Goal: Transaction & Acquisition: Purchase product/service

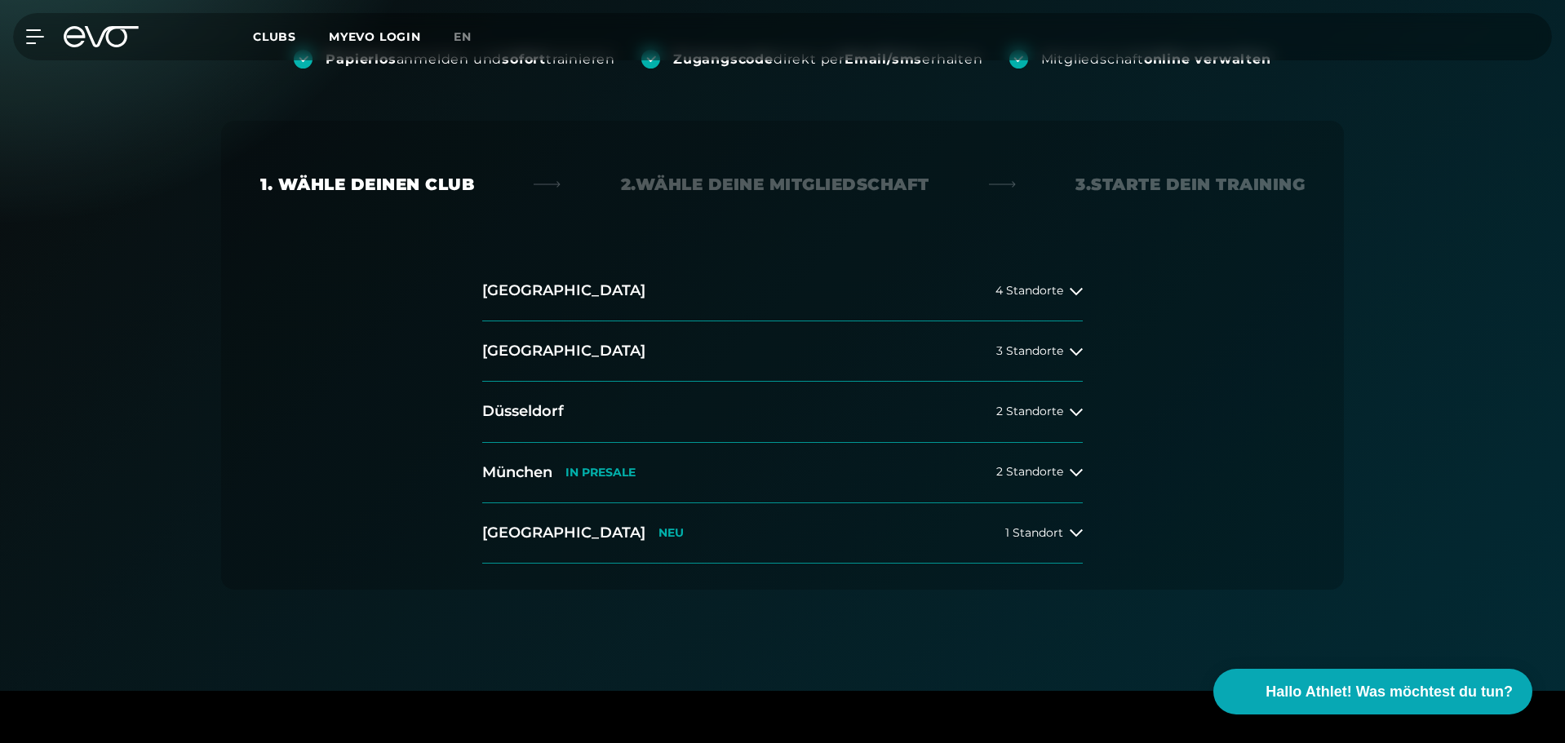
scroll to position [245, 0]
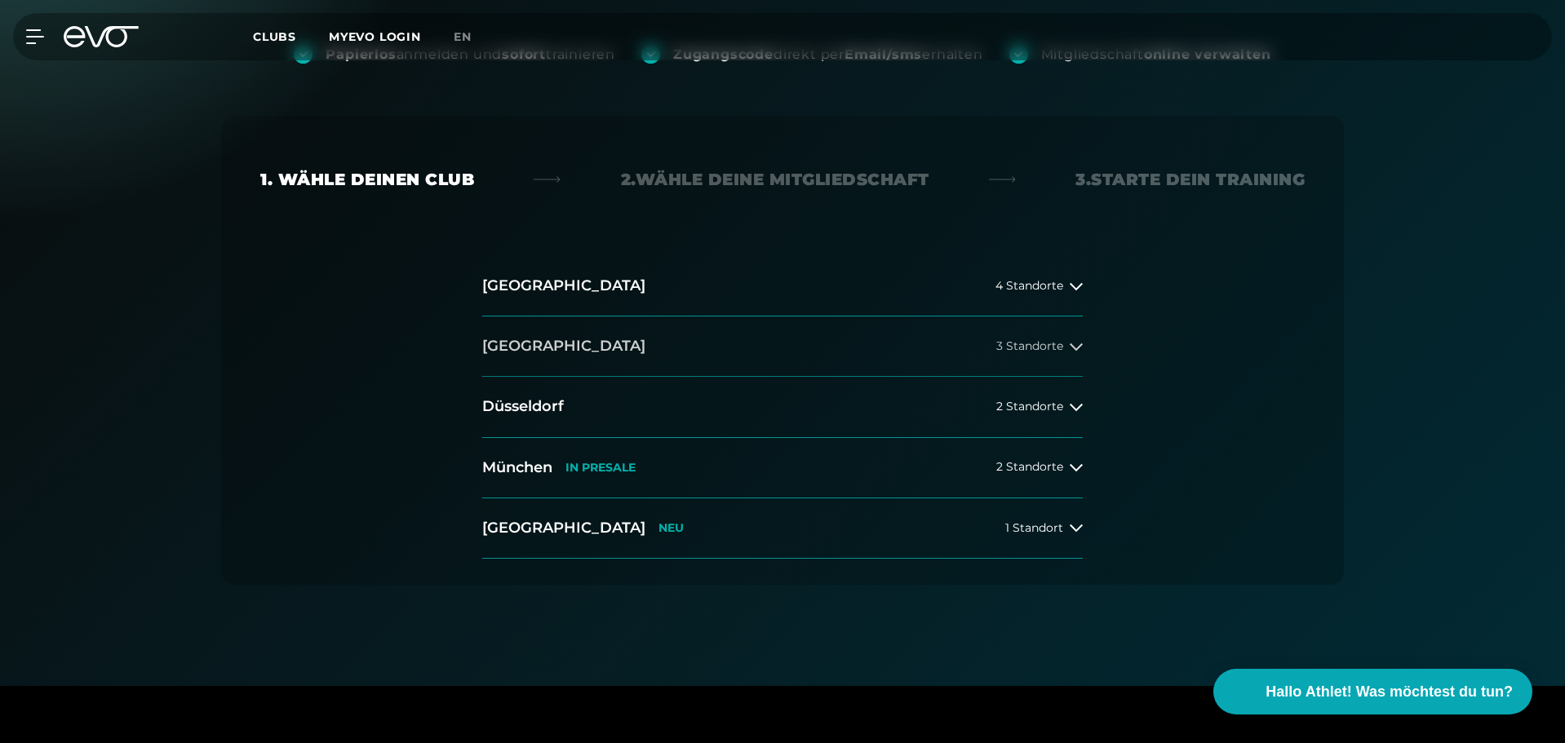
click at [1071, 343] on icon at bounding box center [1076, 346] width 13 height 13
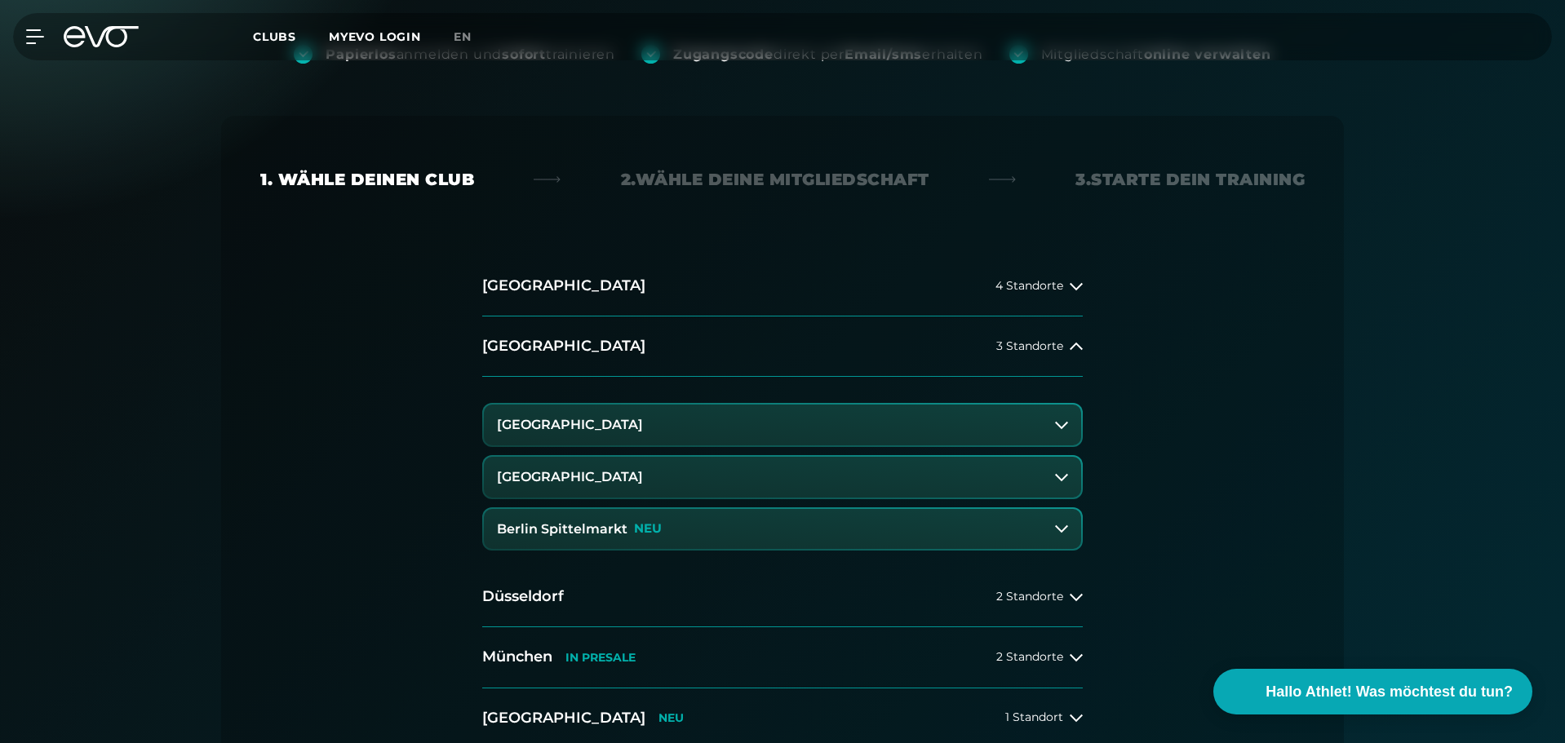
click at [1060, 529] on icon at bounding box center [1061, 528] width 13 height 13
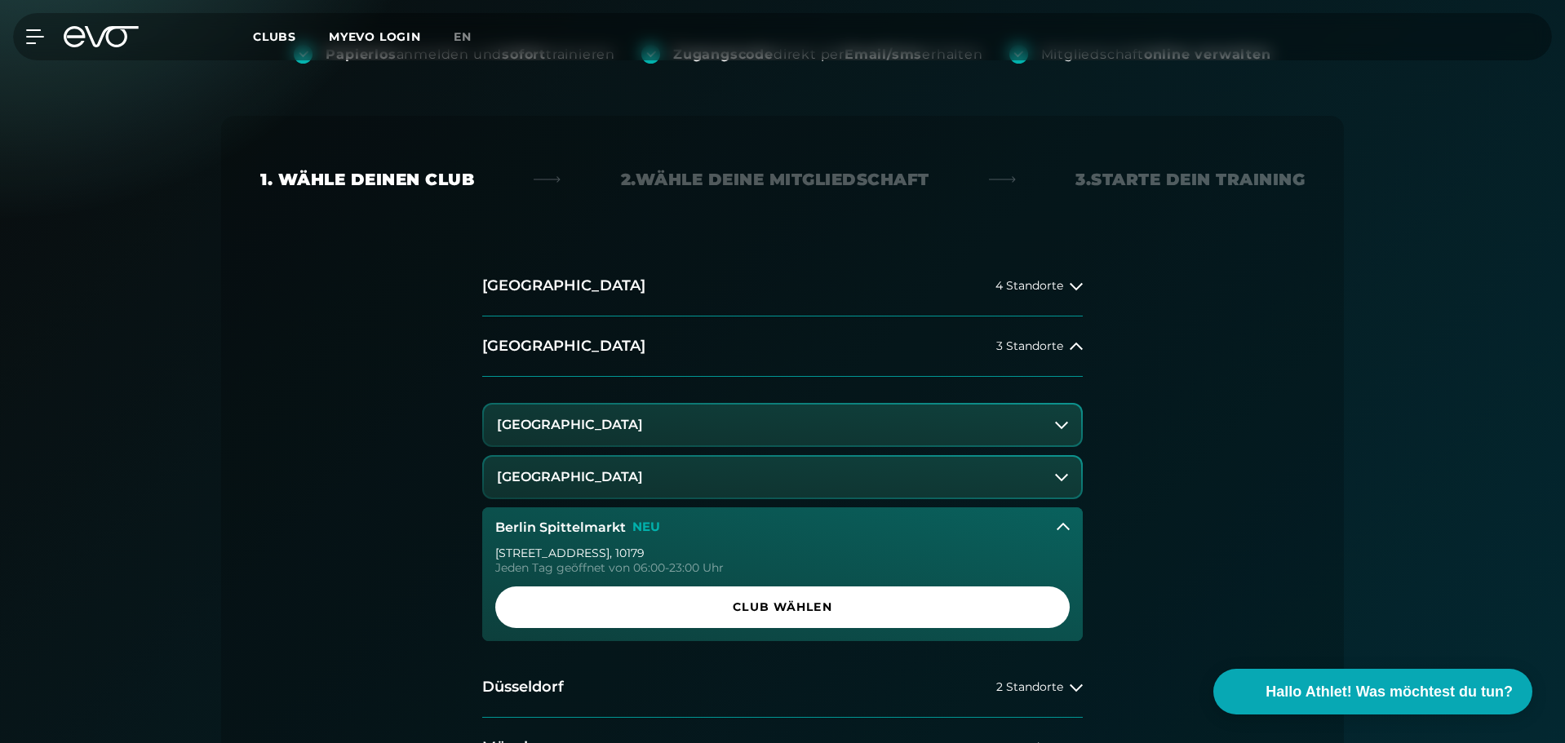
click at [1058, 530] on icon at bounding box center [1063, 526] width 13 height 7
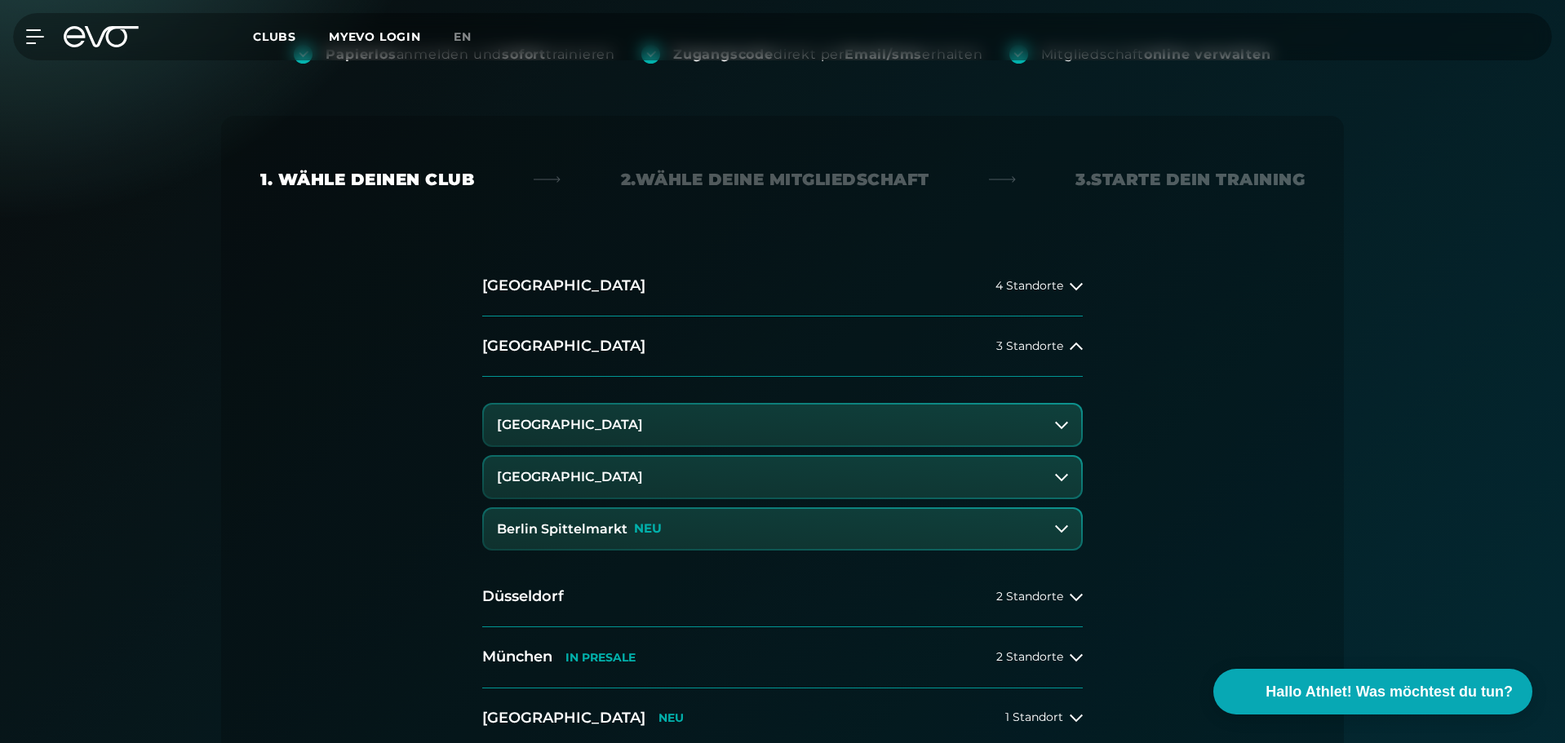
click at [1070, 476] on button "[GEOGRAPHIC_DATA]" at bounding box center [782, 477] width 597 height 41
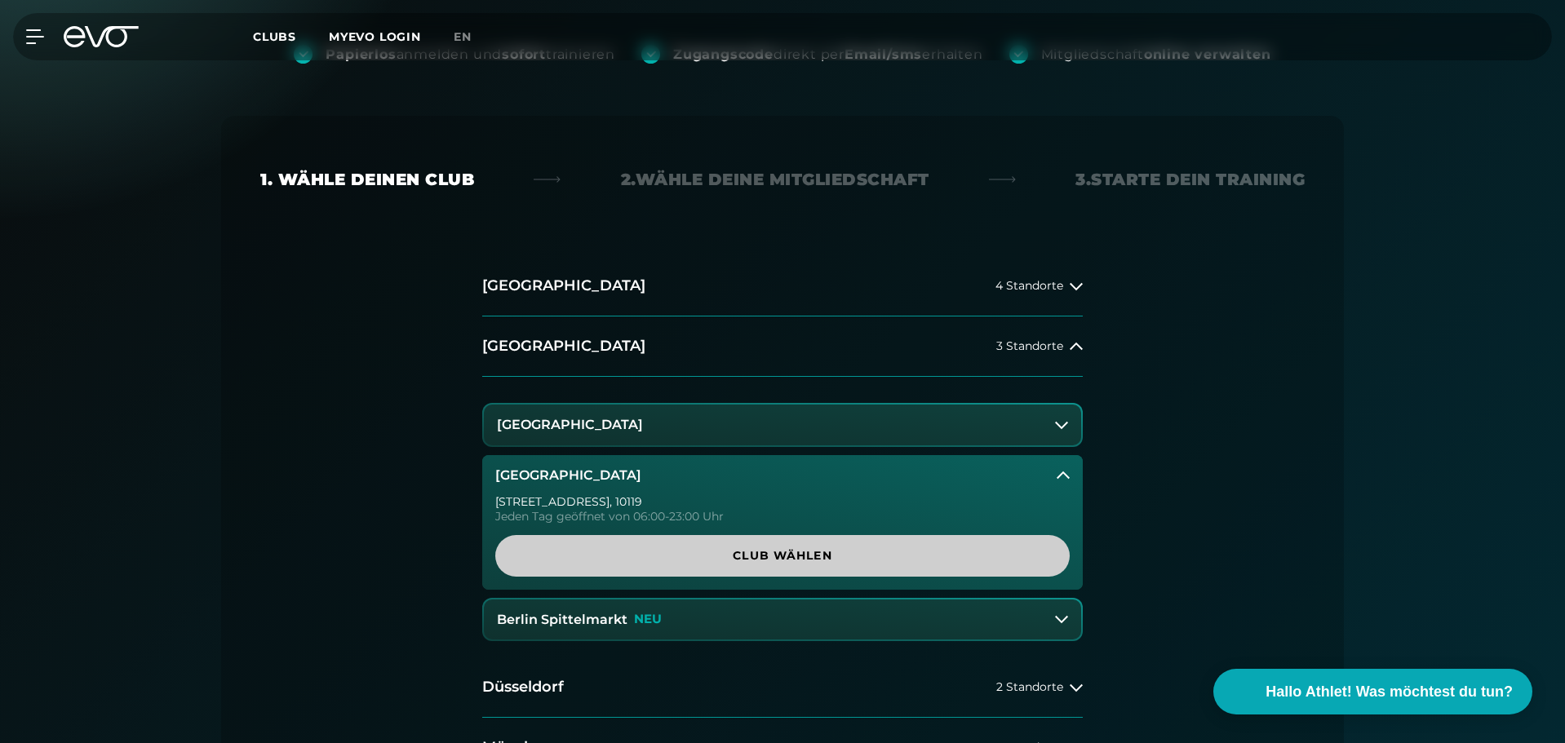
click at [898, 554] on span "Club wählen" at bounding box center [783, 556] width 496 height 17
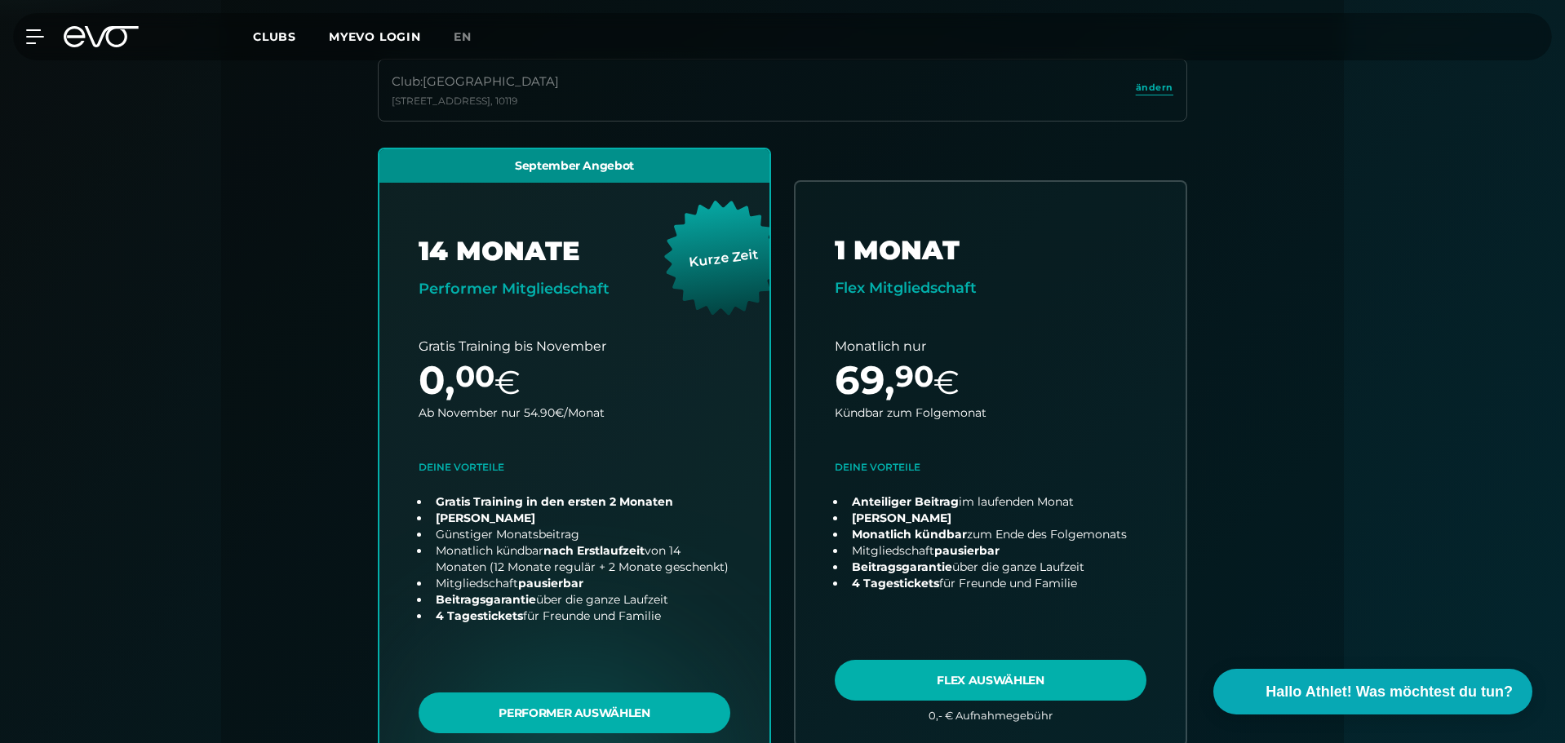
scroll to position [524, 0]
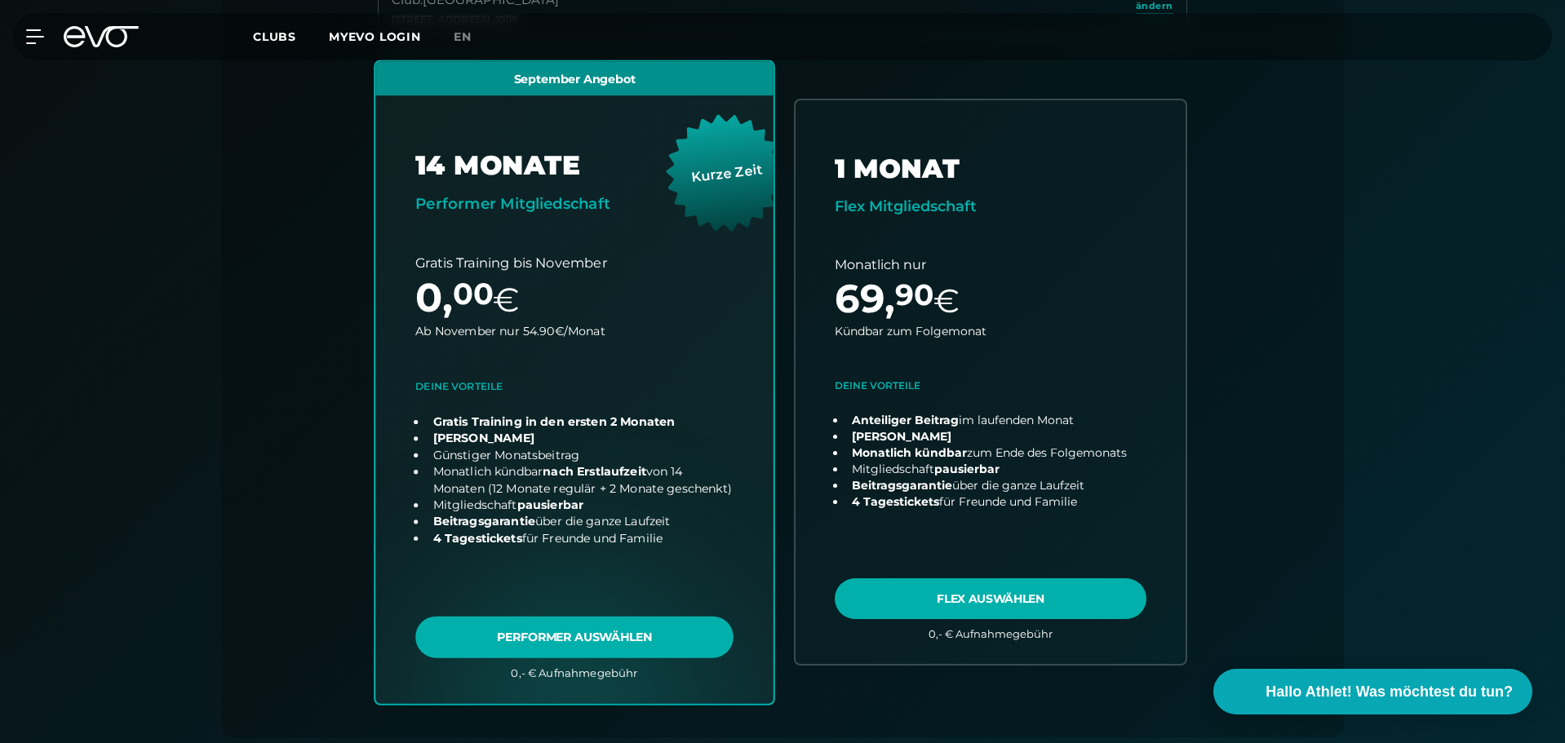
click at [619, 659] on link "choose plan" at bounding box center [574, 382] width 398 height 642
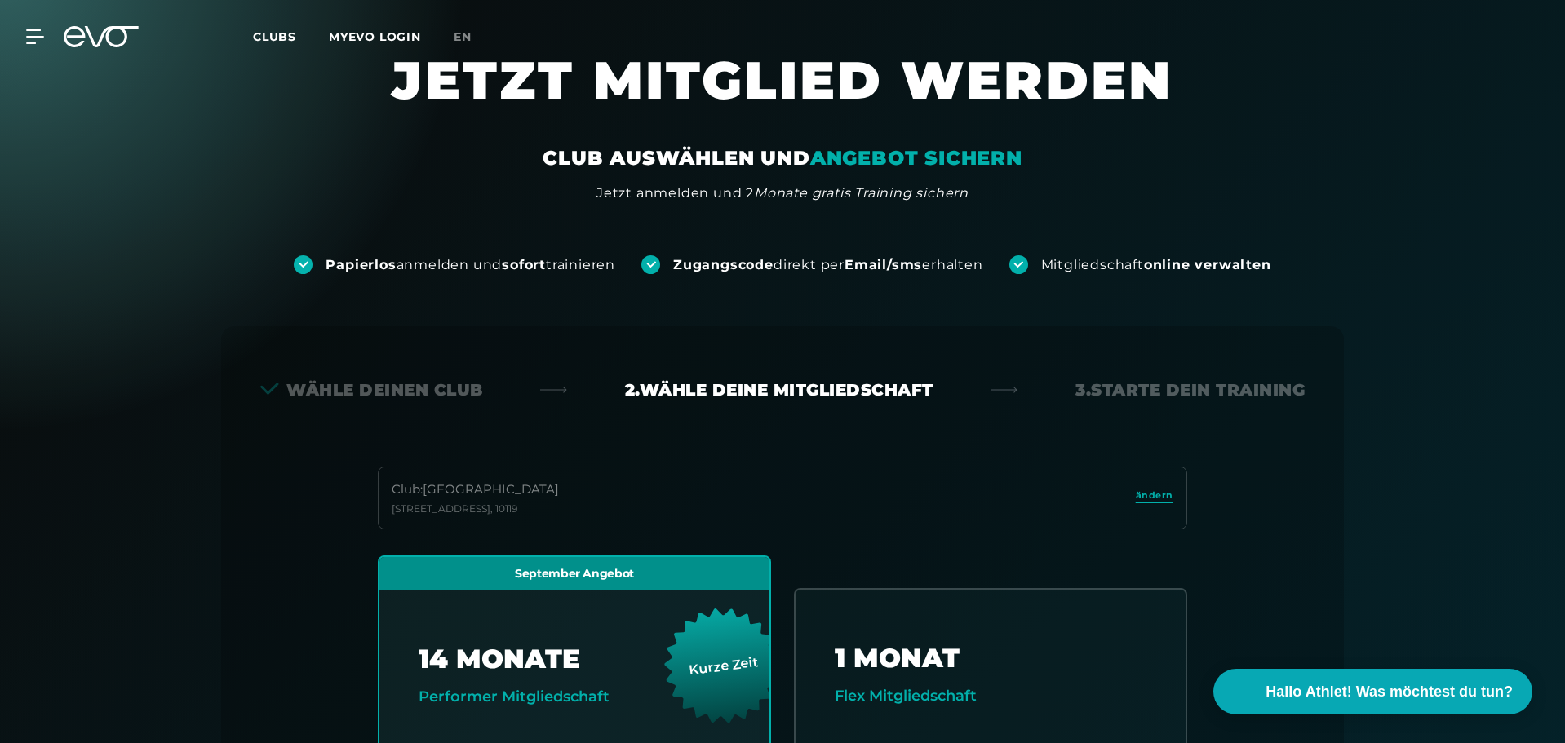
scroll to position [0, 0]
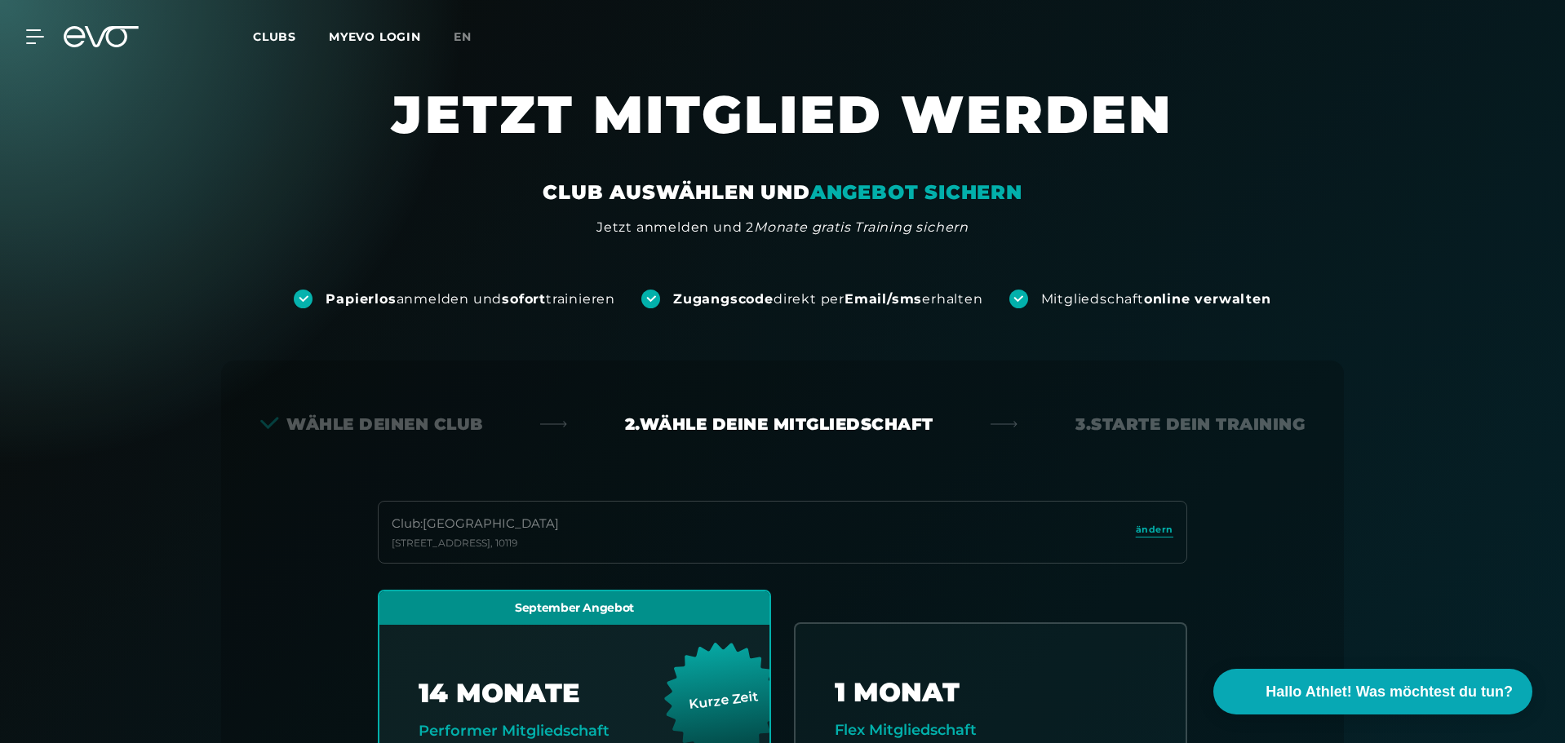
click at [277, 33] on span "Clubs" at bounding box center [274, 36] width 43 height 15
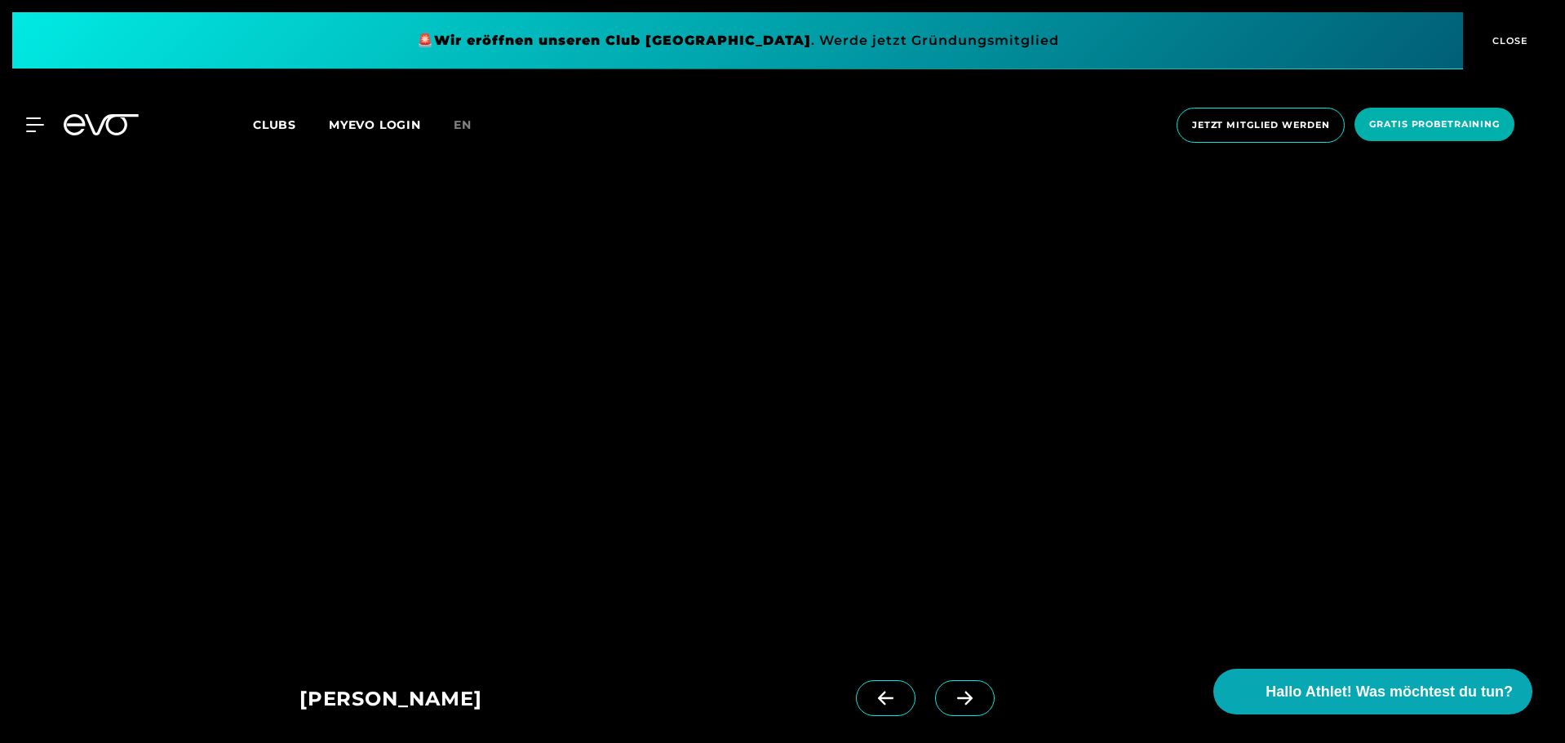
scroll to position [1551, 0]
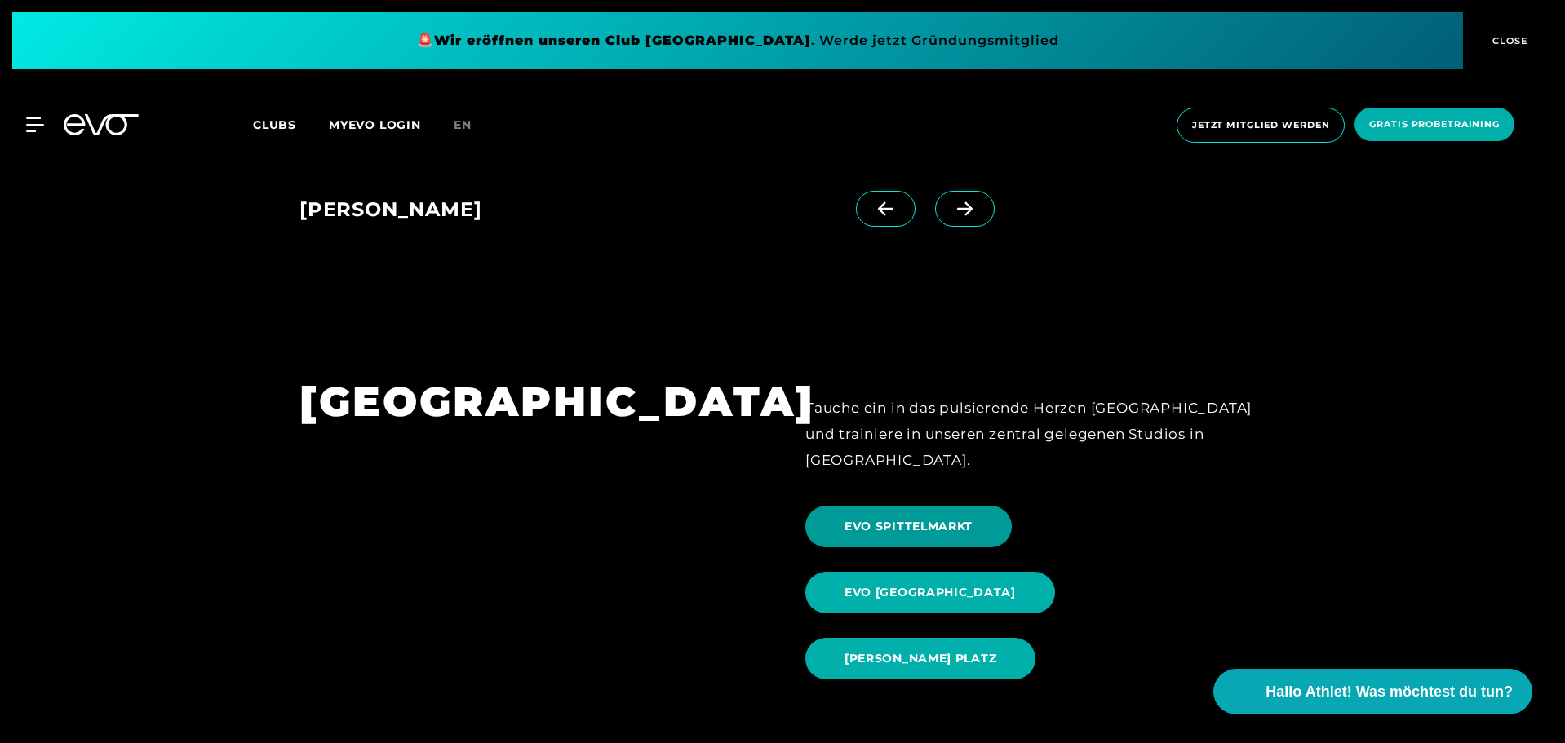
click at [903, 506] on span "EVO SPITTELMARKT" at bounding box center [908, 527] width 206 height 42
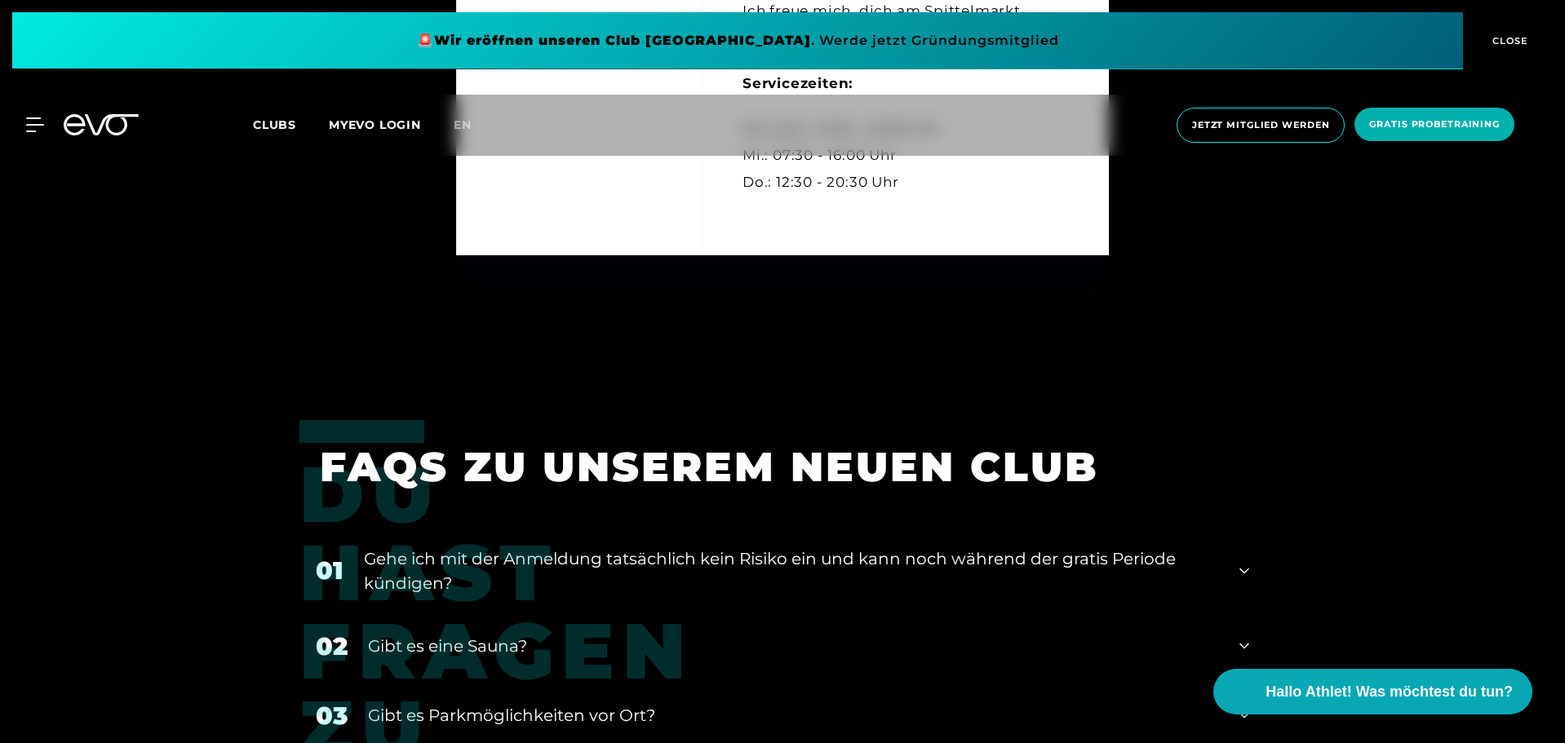
scroll to position [6692, 0]
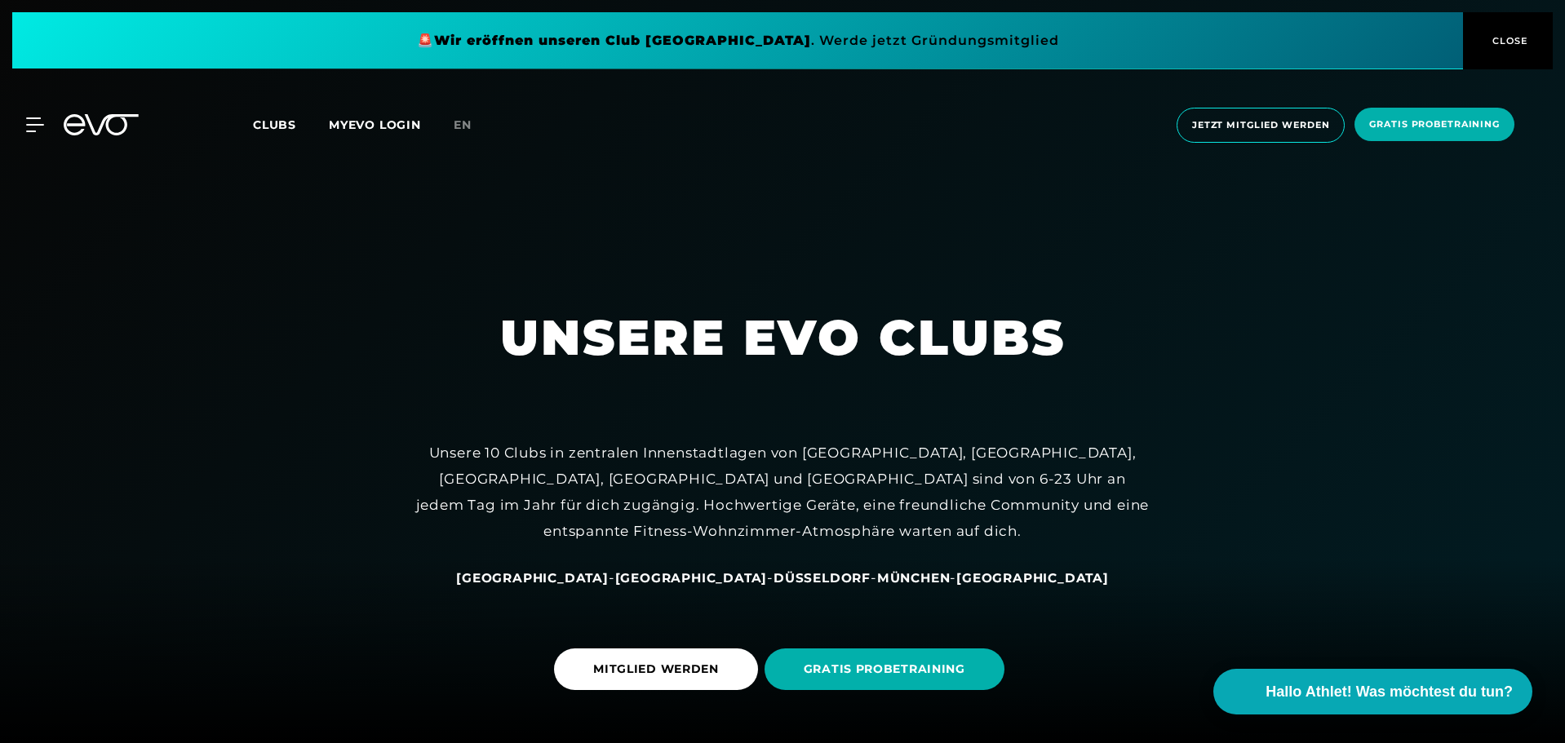
click at [276, 124] on span "Clubs" at bounding box center [274, 125] width 43 height 15
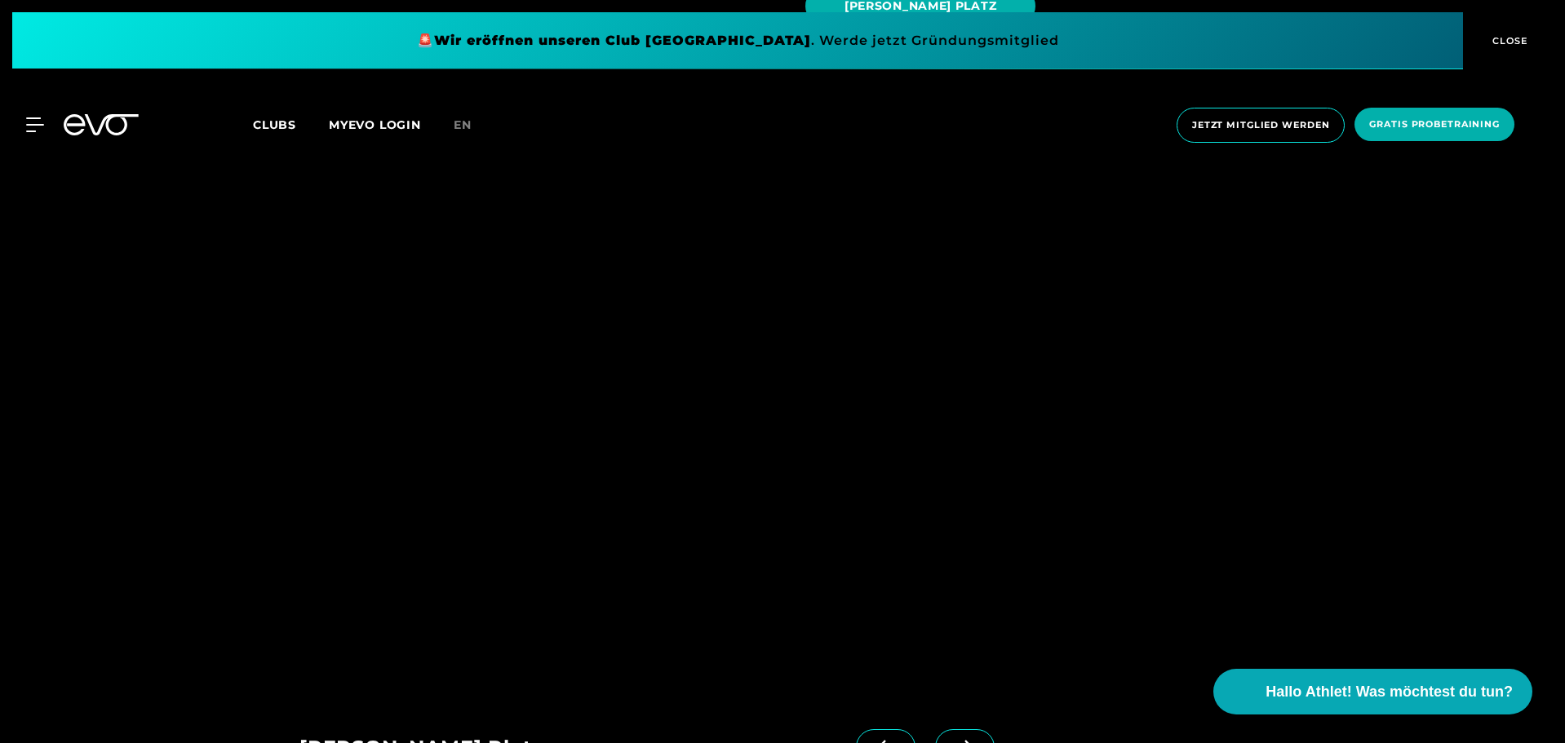
scroll to position [1795, 0]
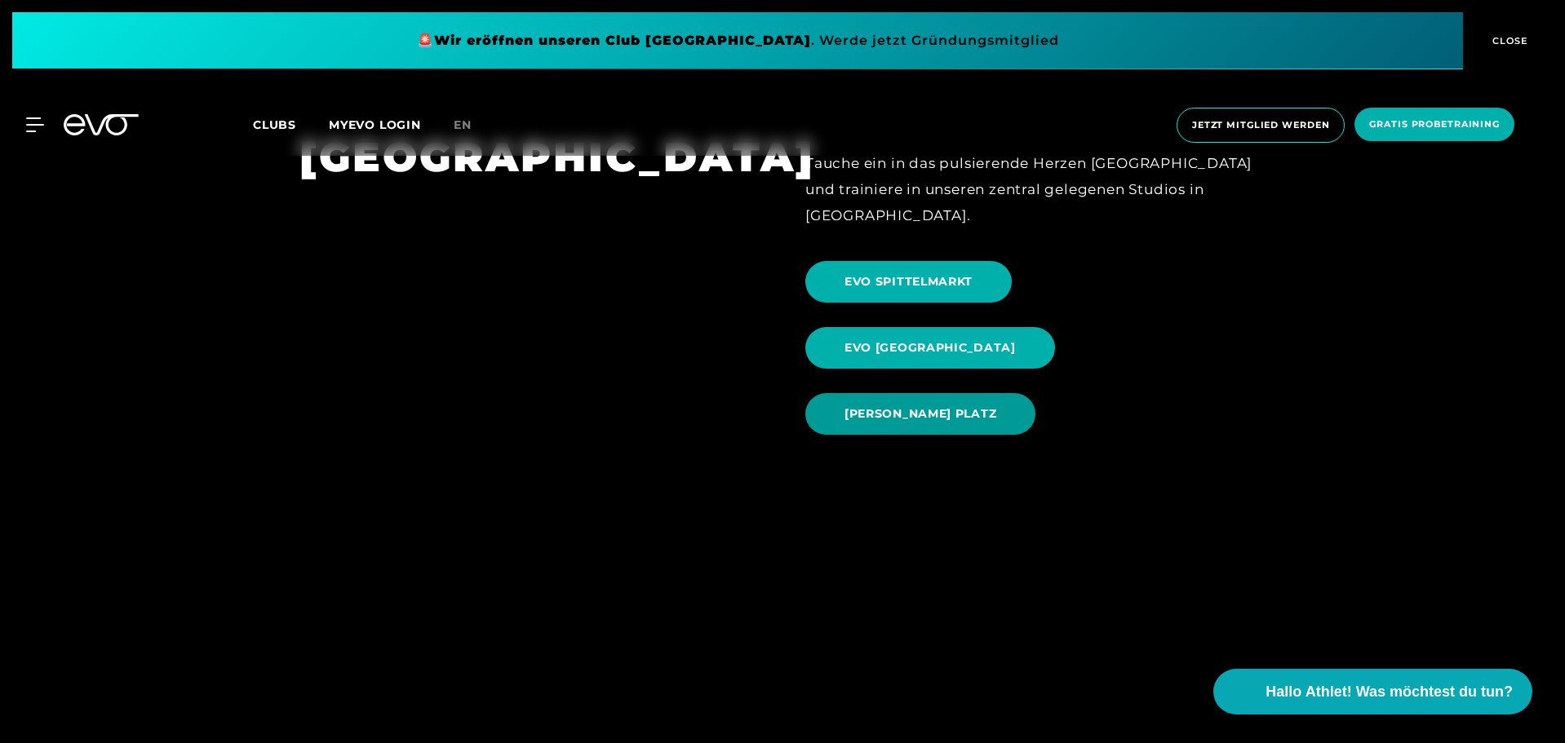
click at [982, 406] on span "[PERSON_NAME] PLATZ" at bounding box center [921, 414] width 152 height 17
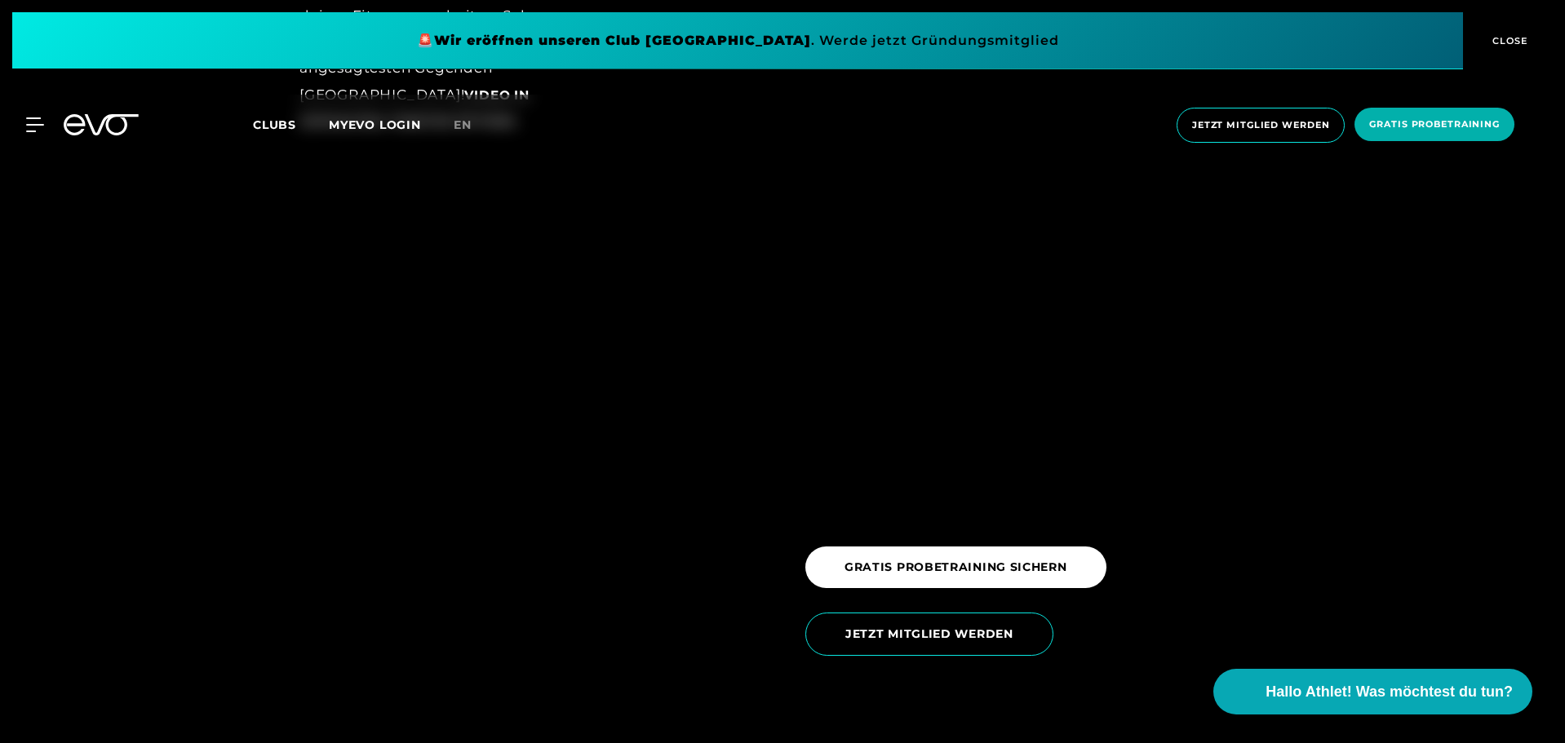
scroll to position [2203, 0]
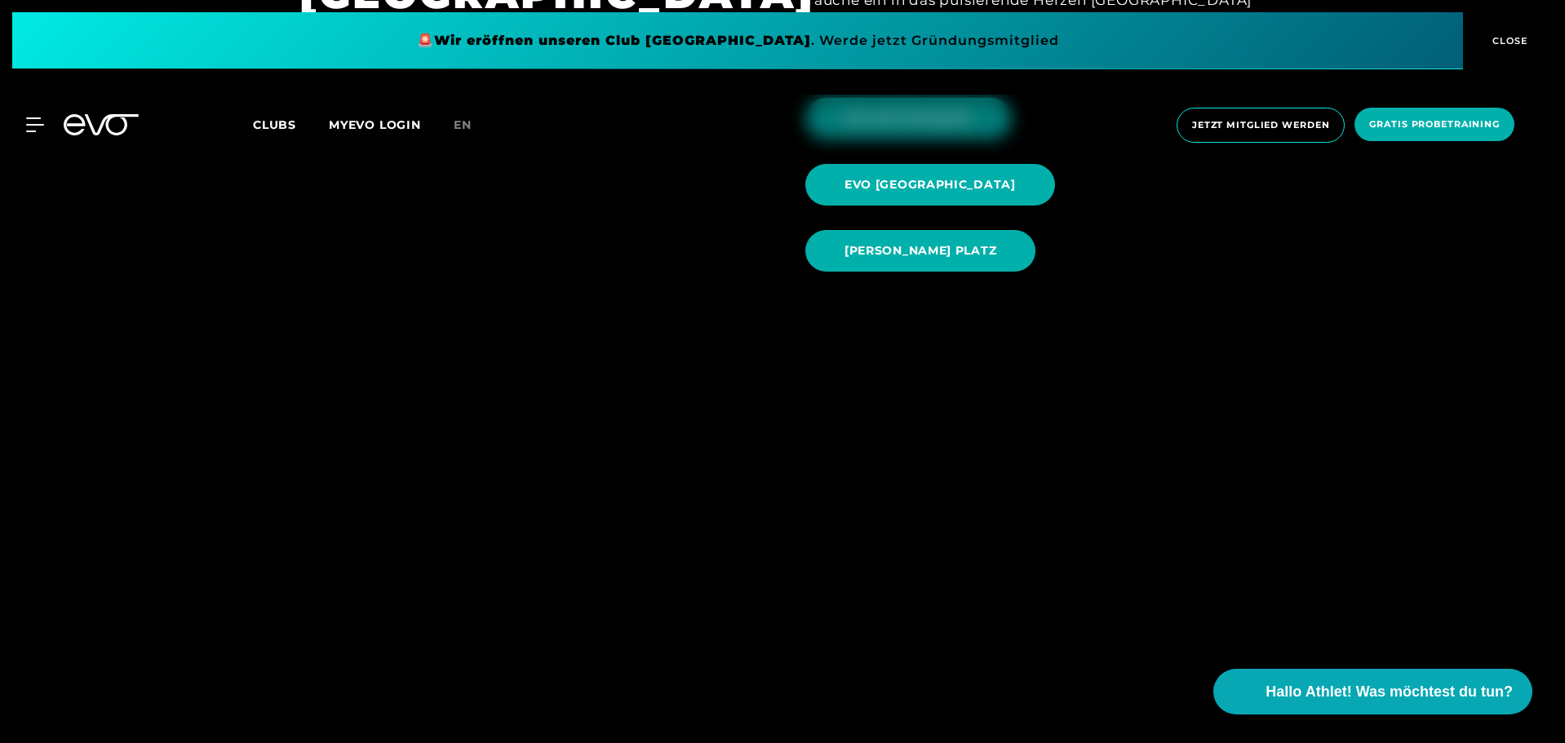
scroll to position [1551, 0]
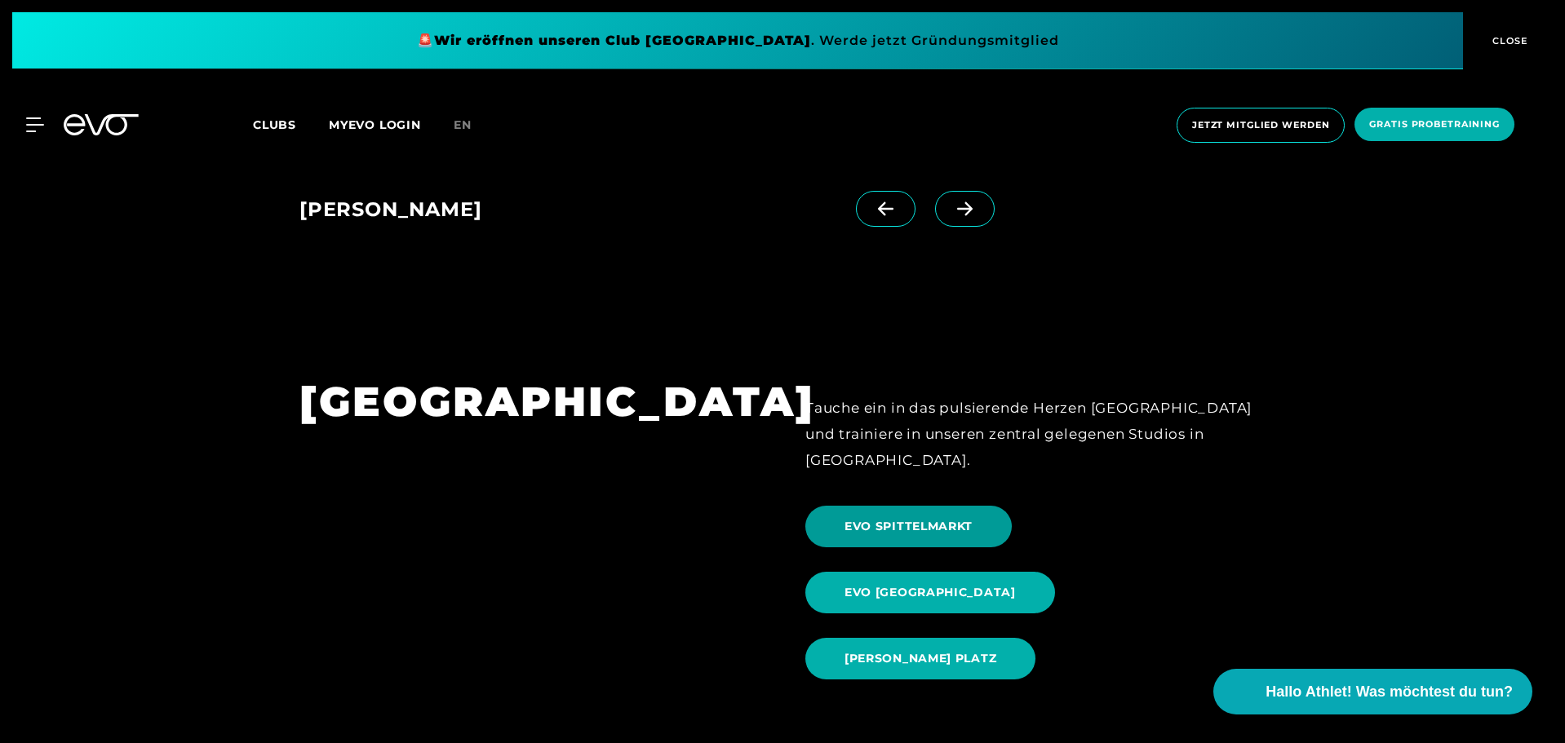
click at [961, 512] on span "EVO SPITTELMARKT" at bounding box center [908, 527] width 206 height 42
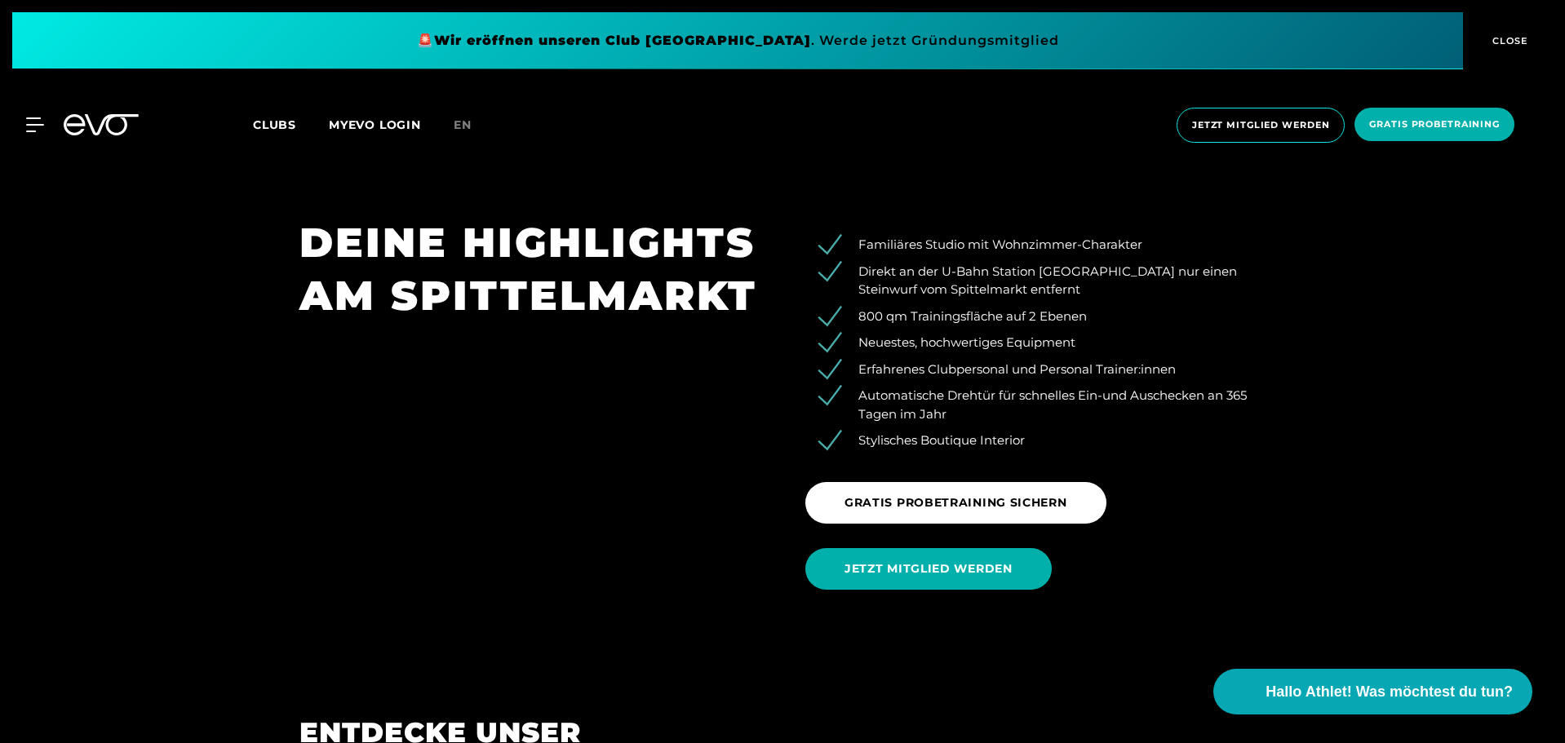
scroll to position [2611, 0]
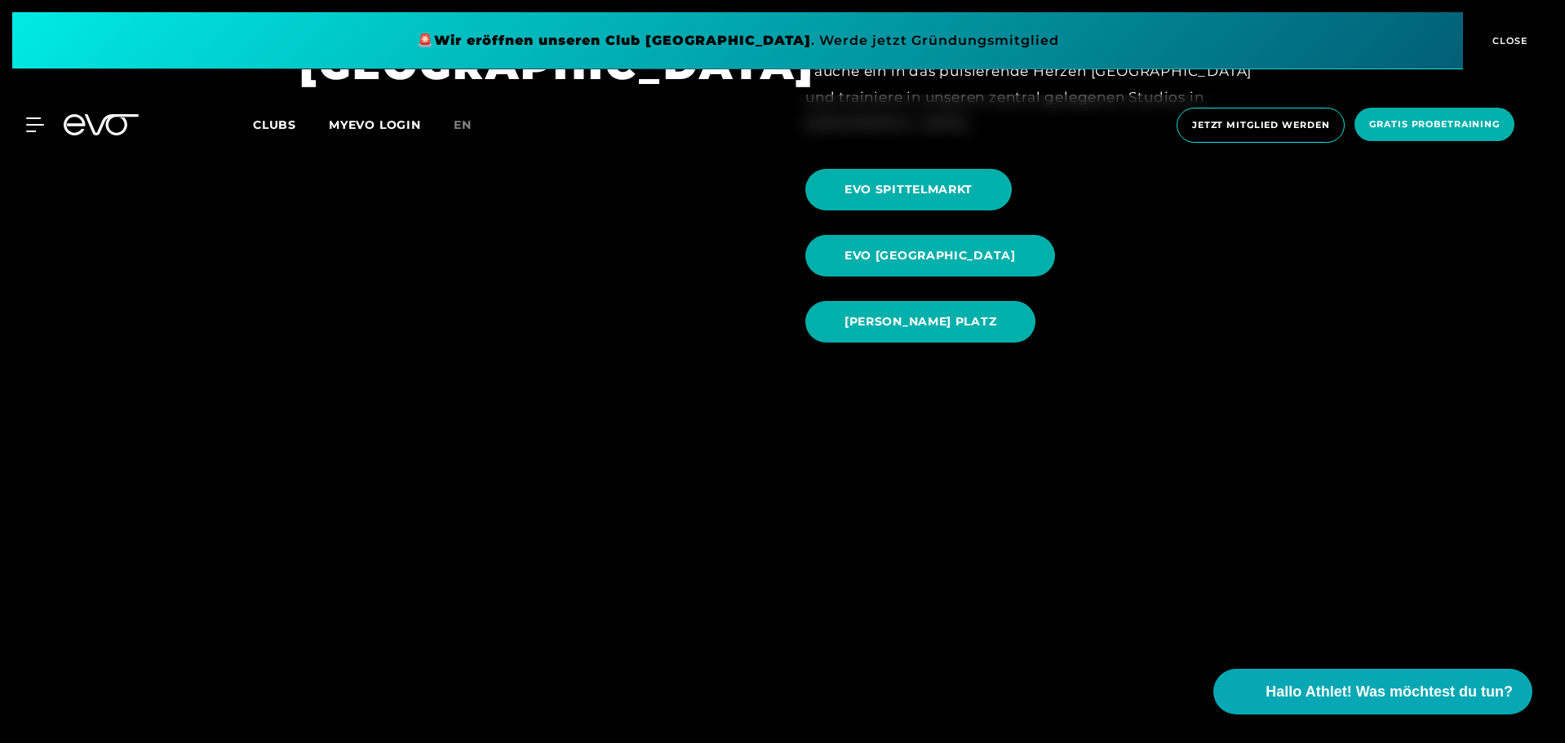
scroll to position [1795, 0]
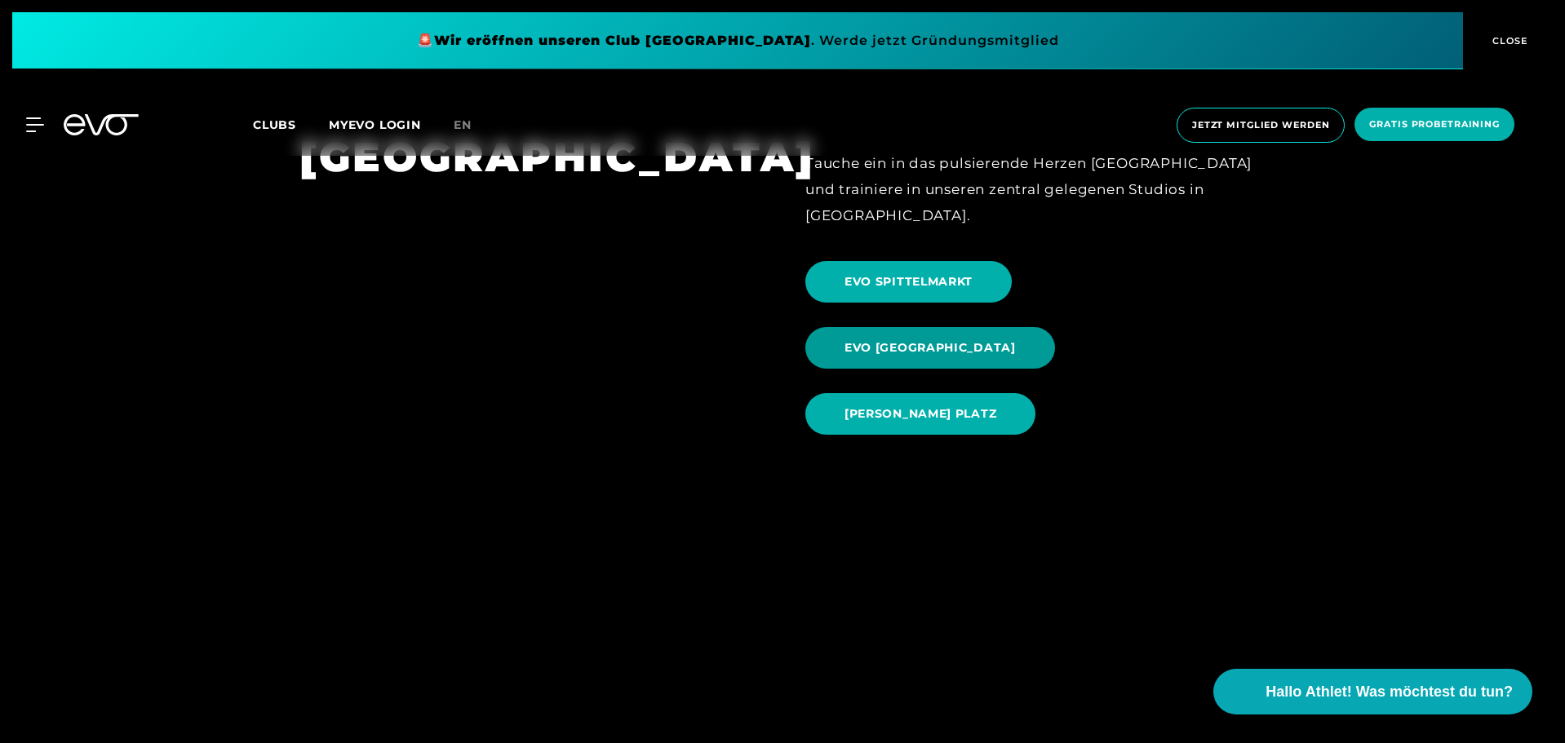
click at [1016, 339] on span "EVO [GEOGRAPHIC_DATA]" at bounding box center [930, 347] width 171 height 17
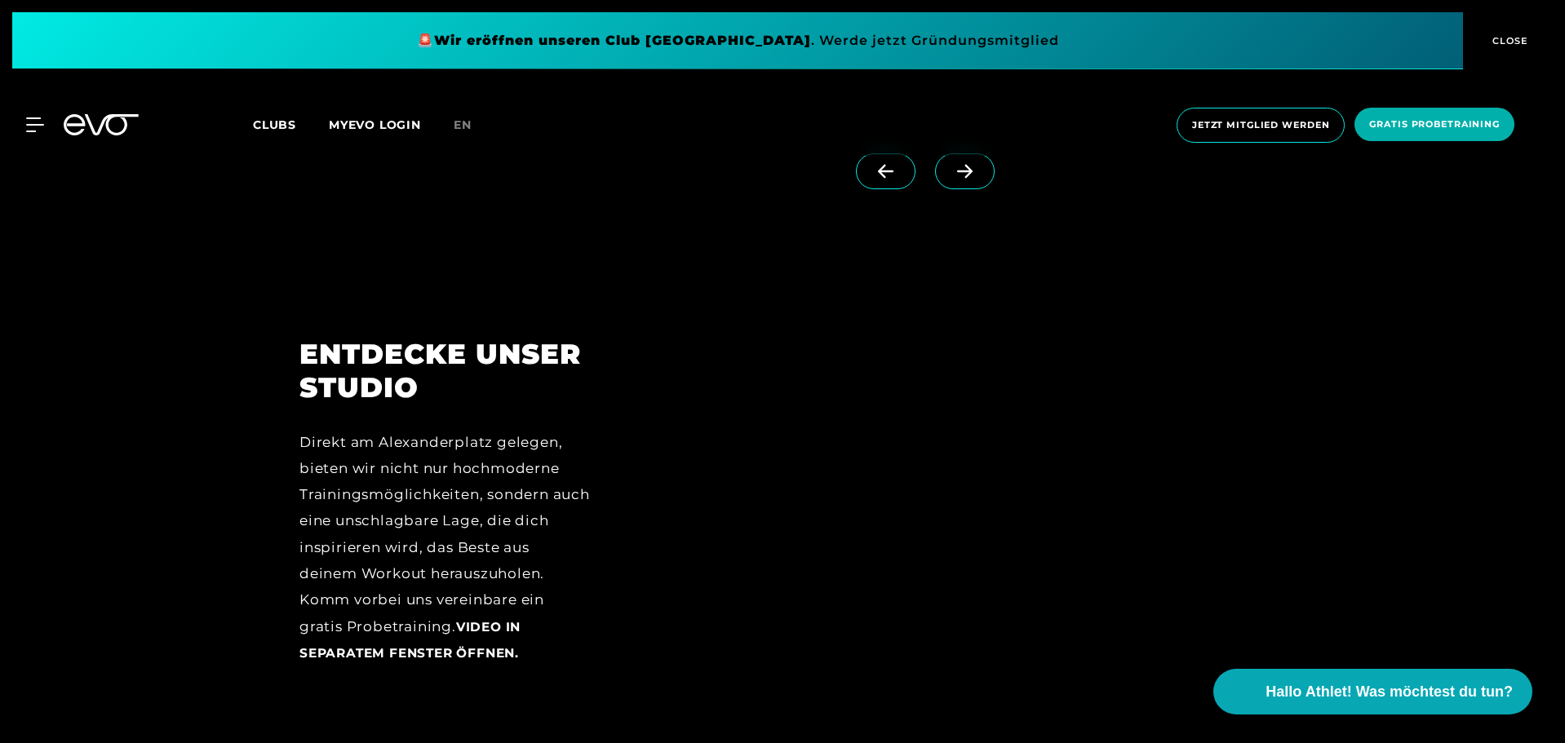
scroll to position [2203, 0]
